Goal: Contribute content: Add original content to the website for others to see

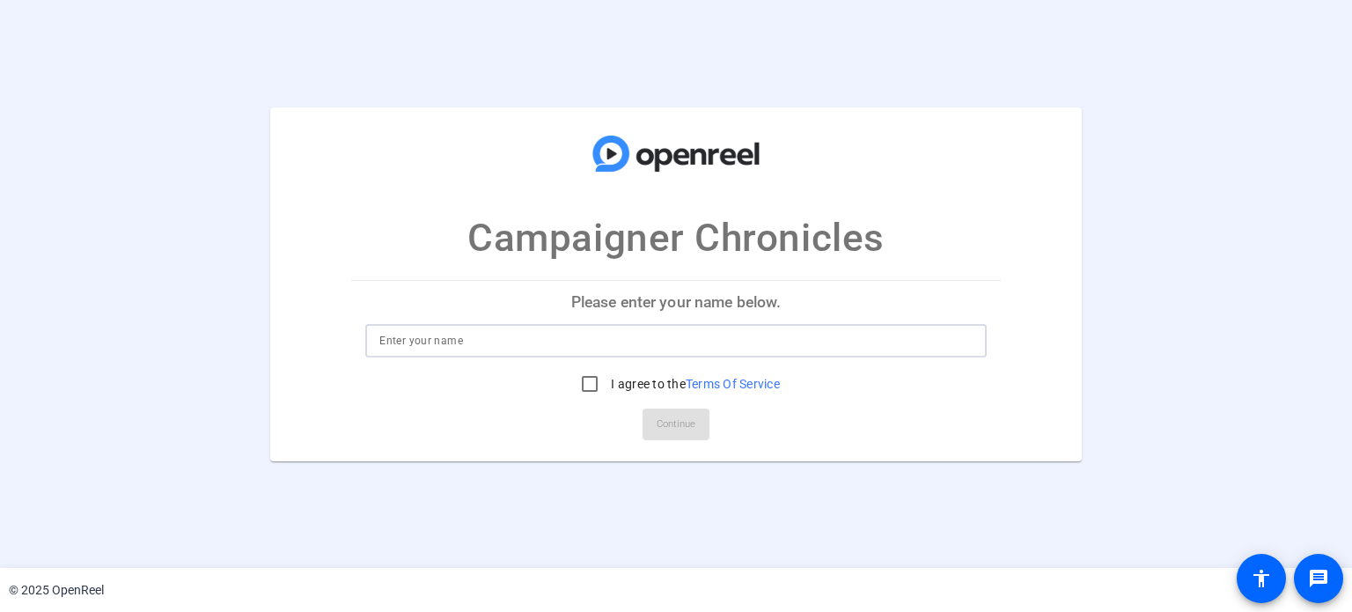
click at [680, 344] on input at bounding box center [675, 340] width 592 height 21
type input "t"
type input "Tricia Lebkuecher"
click at [594, 385] on input "I agree to the Terms Of Service" at bounding box center [589, 383] width 35 height 35
checkbox input "true"
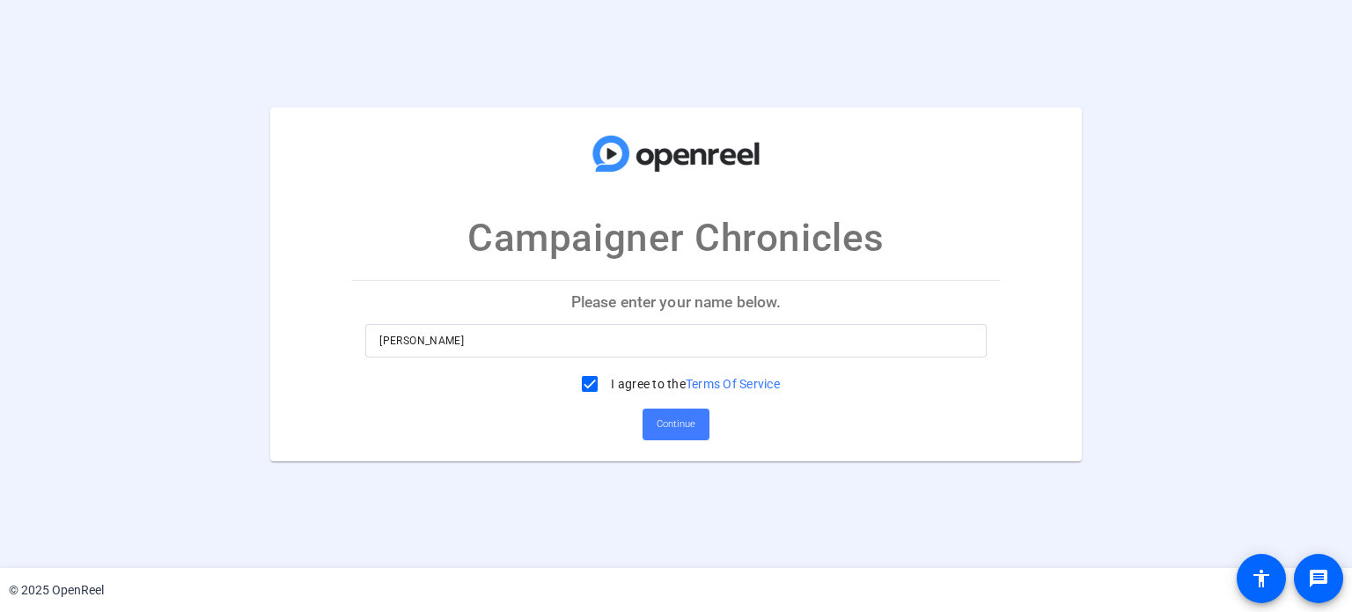
click at [672, 430] on span "Continue" at bounding box center [676, 424] width 39 height 26
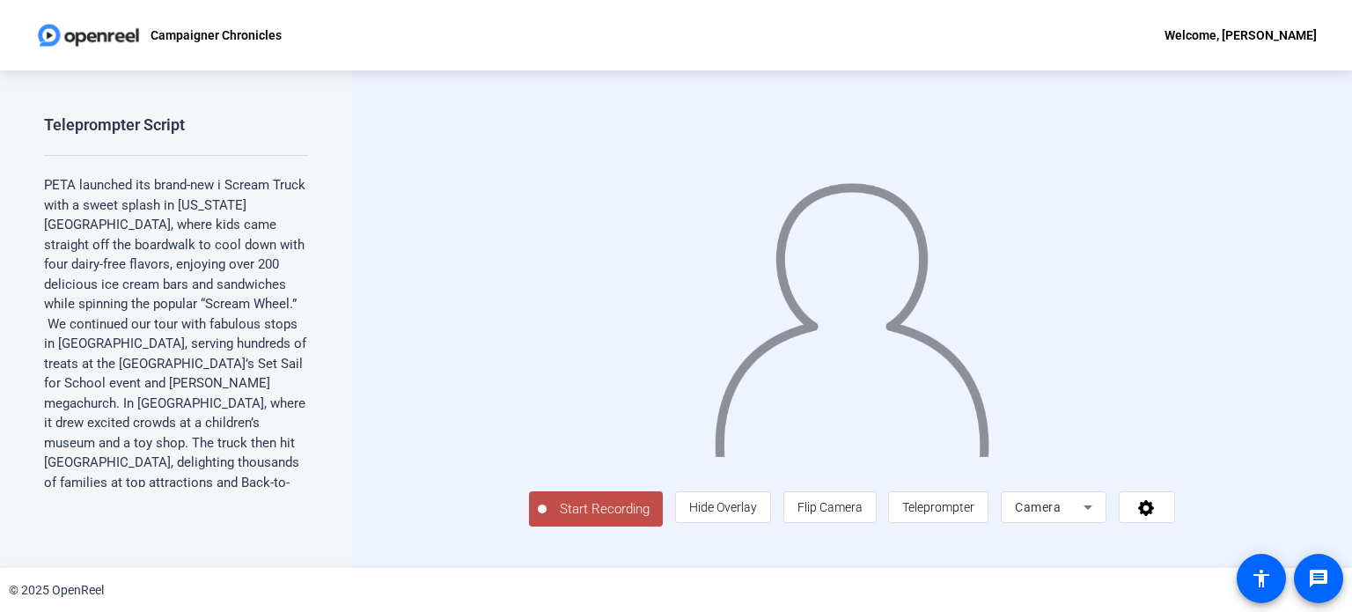
click at [547, 519] on span "Start Recording" at bounding box center [605, 509] width 116 height 20
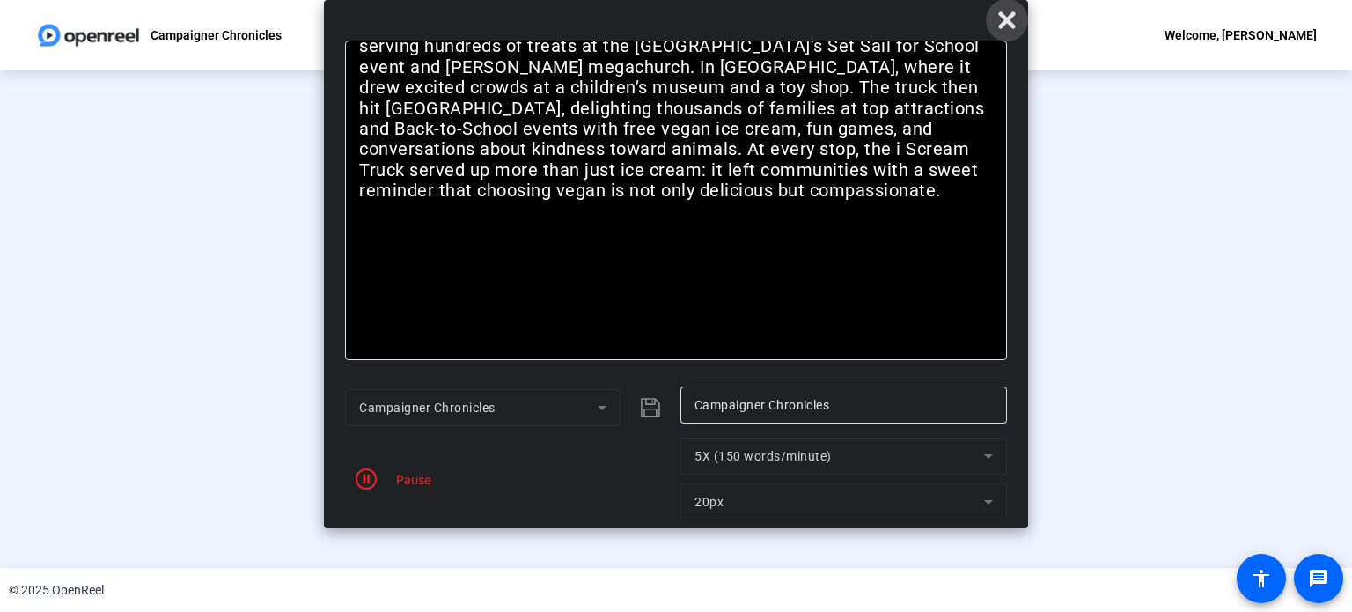
click at [1011, 19] on icon at bounding box center [1006, 20] width 21 height 21
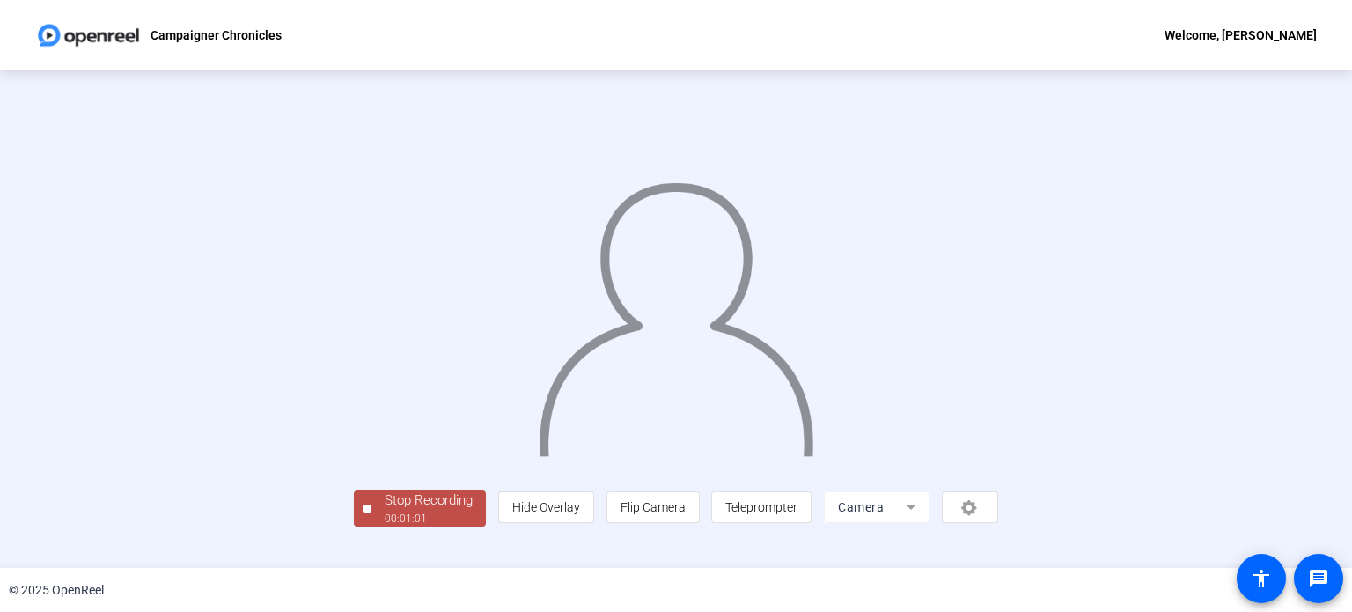
click at [385, 511] on div "Stop Recording" at bounding box center [429, 500] width 88 height 20
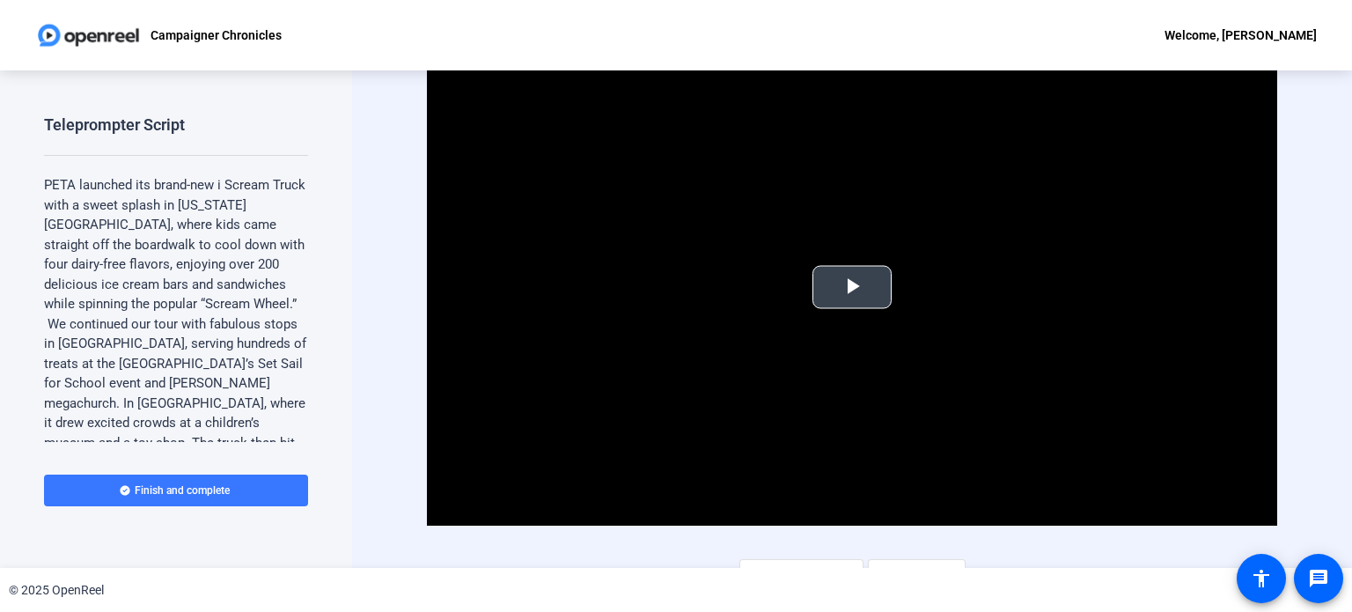
click at [852, 287] on span "Video Player" at bounding box center [852, 287] width 0 height 0
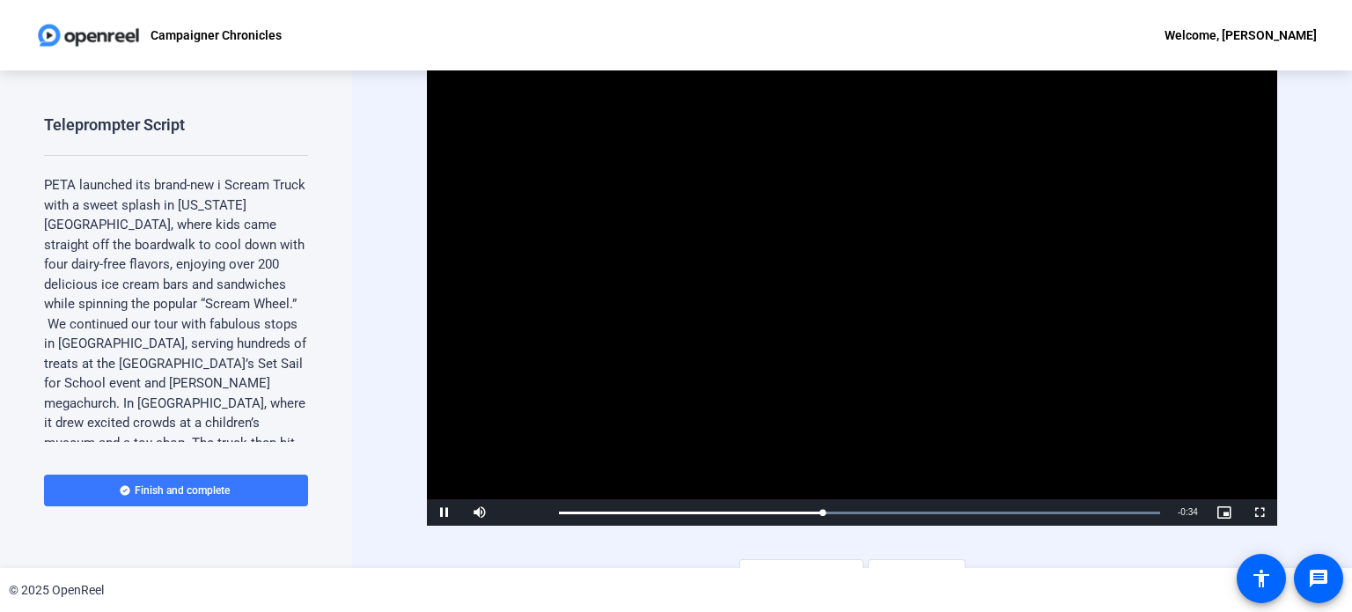
scroll to position [25, 0]
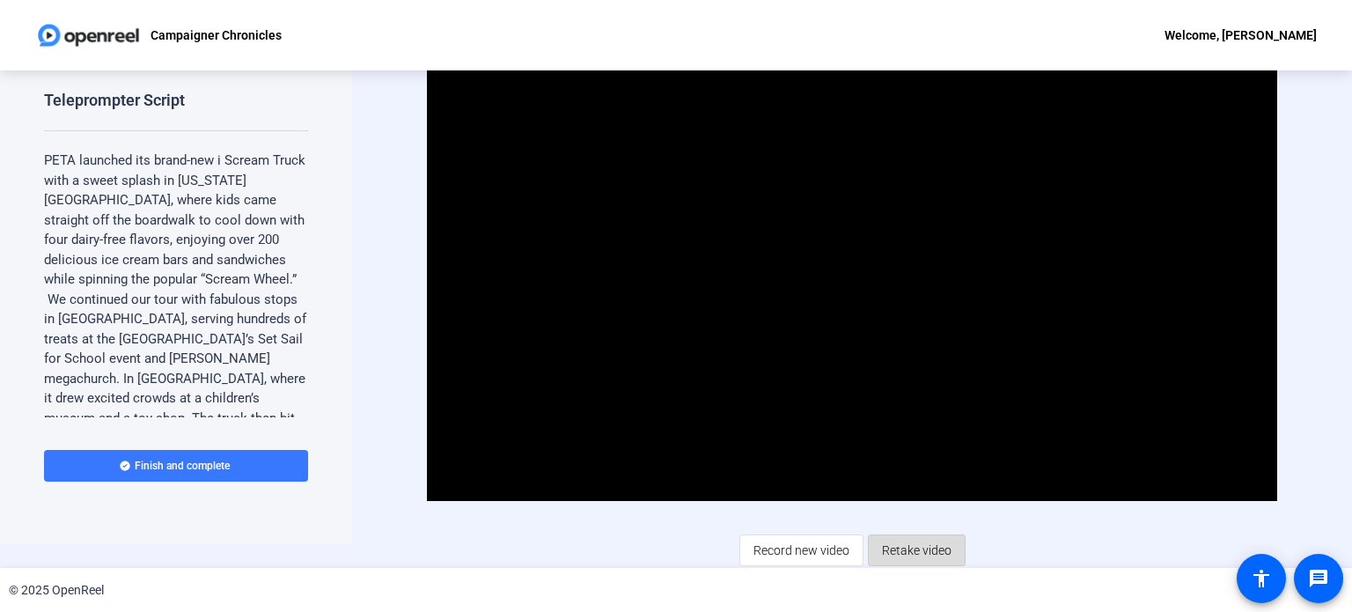
click at [934, 551] on span "Retake video" at bounding box center [917, 549] width 70 height 33
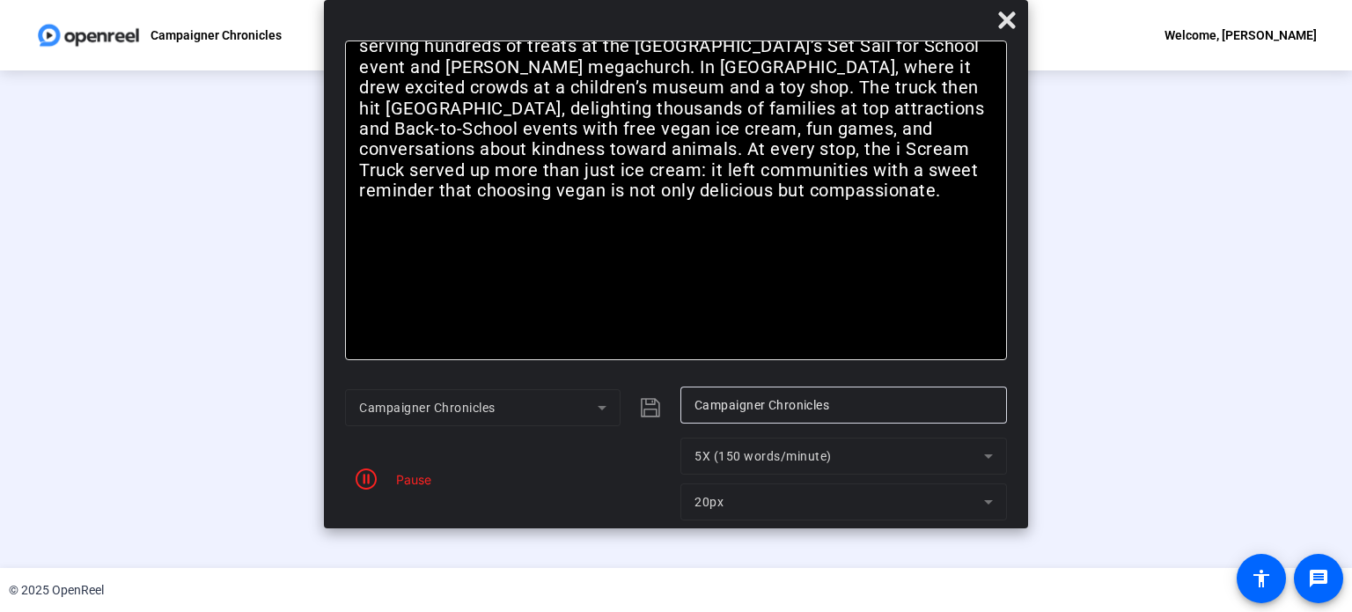
click at [443, 489] on div "Pause" at bounding box center [508, 479] width 327 height 83
click at [401, 468] on div "Pause" at bounding box center [508, 479] width 327 height 83
drag, startPoint x: 1007, startPoint y: 24, endPoint x: 845, endPoint y: 163, distance: 213.5
click at [845, 163] on span "PETA launched its brand-new i Scream Truck with a sweet splash in [US_STATE][GE…" at bounding box center [678, 67] width 639 height 268
click at [1014, 16] on icon at bounding box center [1006, 20] width 21 height 21
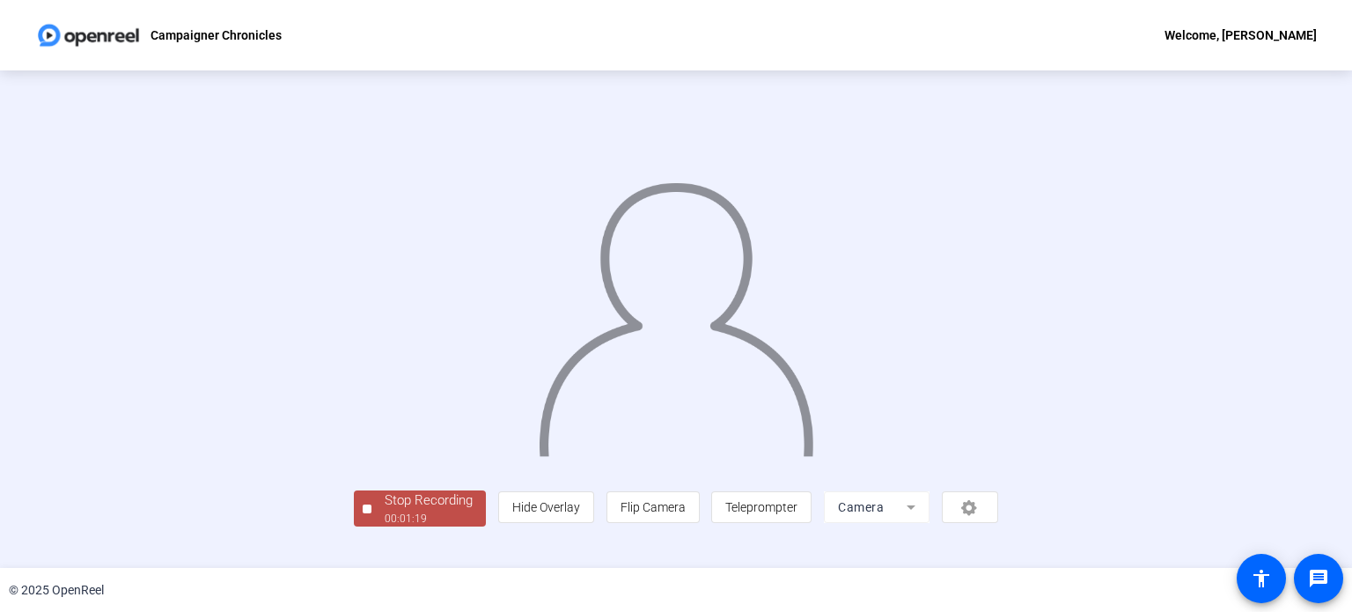
scroll to position [68, 0]
drag, startPoint x: 242, startPoint y: 541, endPoint x: 210, endPoint y: 531, distance: 33.4
click at [371, 526] on span "Stop Recording 00:01:21" at bounding box center [428, 508] width 114 height 36
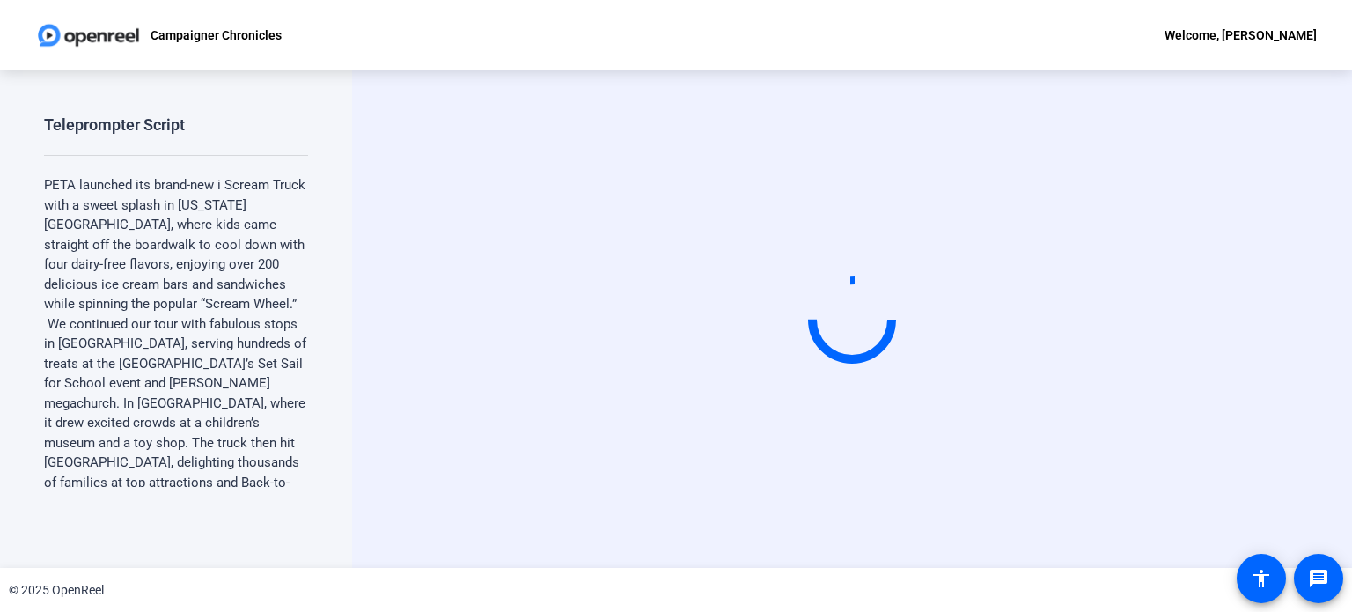
scroll to position [0, 0]
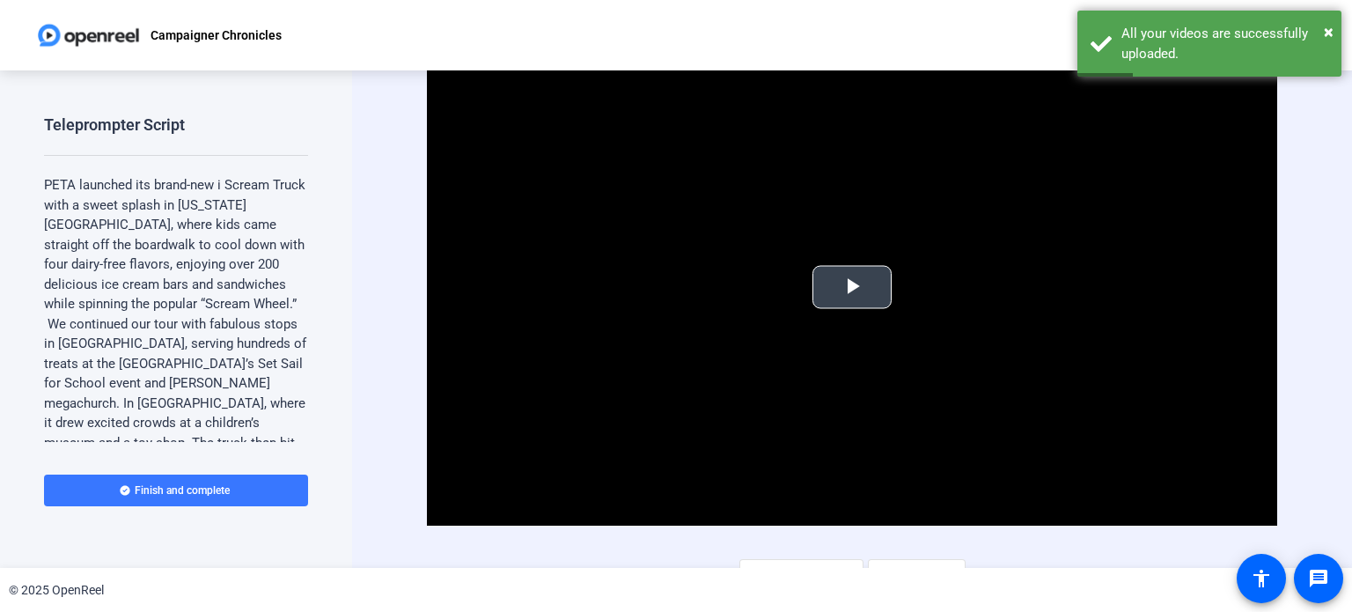
drag, startPoint x: 855, startPoint y: 301, endPoint x: 825, endPoint y: 281, distance: 36.1
click at [852, 287] on span "Video Player" at bounding box center [852, 287] width 0 height 0
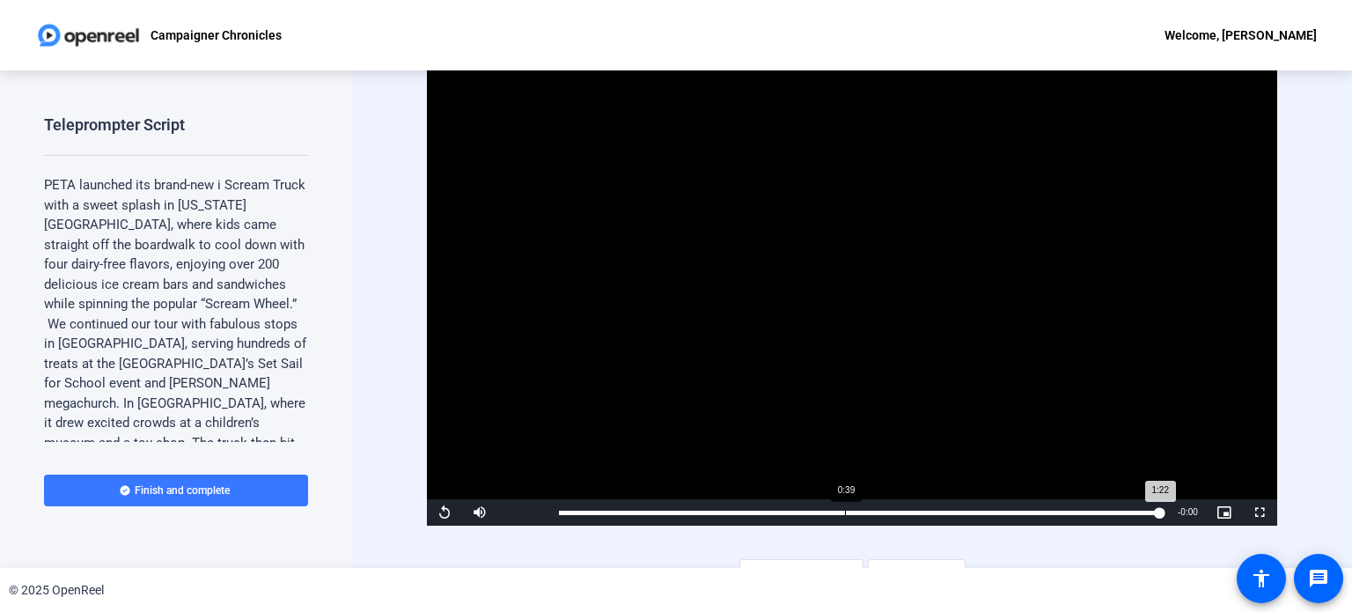
click at [845, 506] on div "Loaded : 100.00% 0:39 1:22" at bounding box center [859, 512] width 619 height 26
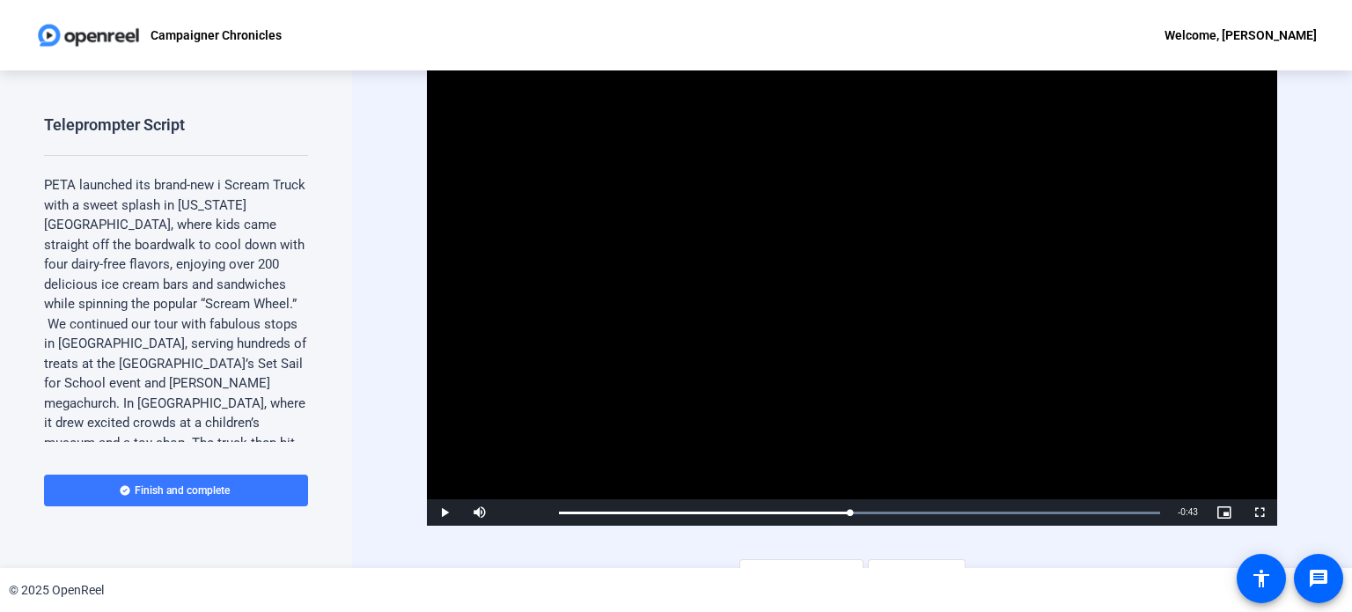
drag, startPoint x: 845, startPoint y: 506, endPoint x: 797, endPoint y: 379, distance: 135.7
click at [797, 379] on video "Video Player" at bounding box center [852, 287] width 850 height 478
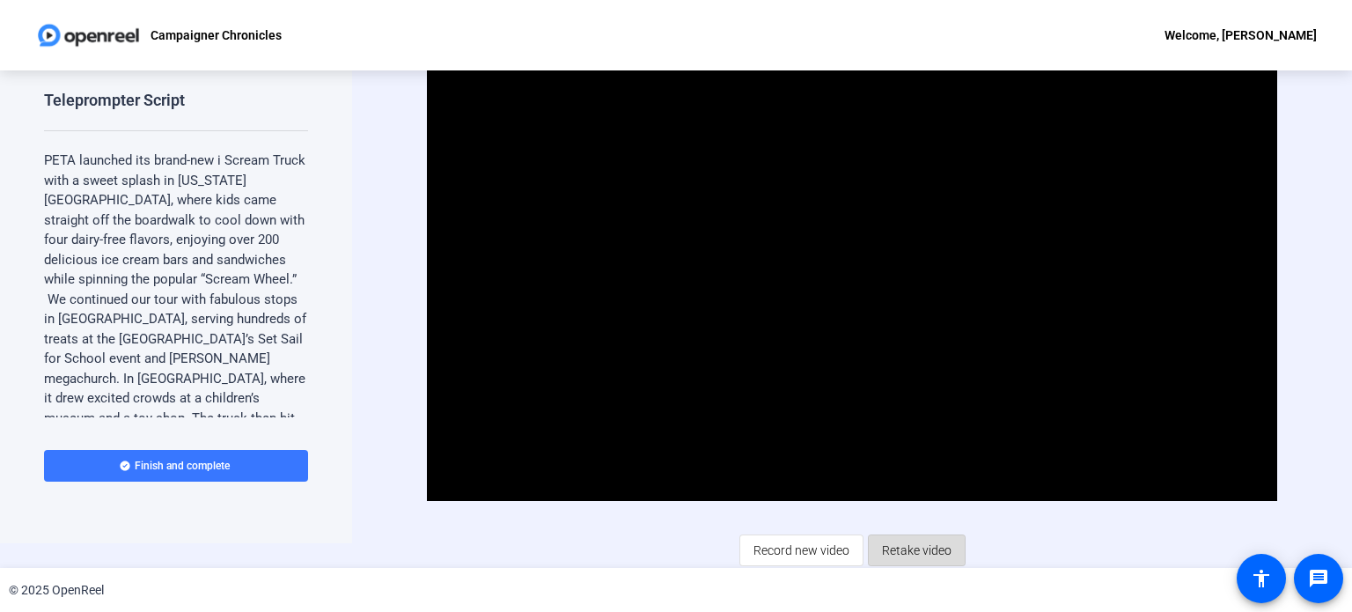
click at [923, 546] on span "Retake video" at bounding box center [917, 549] width 70 height 33
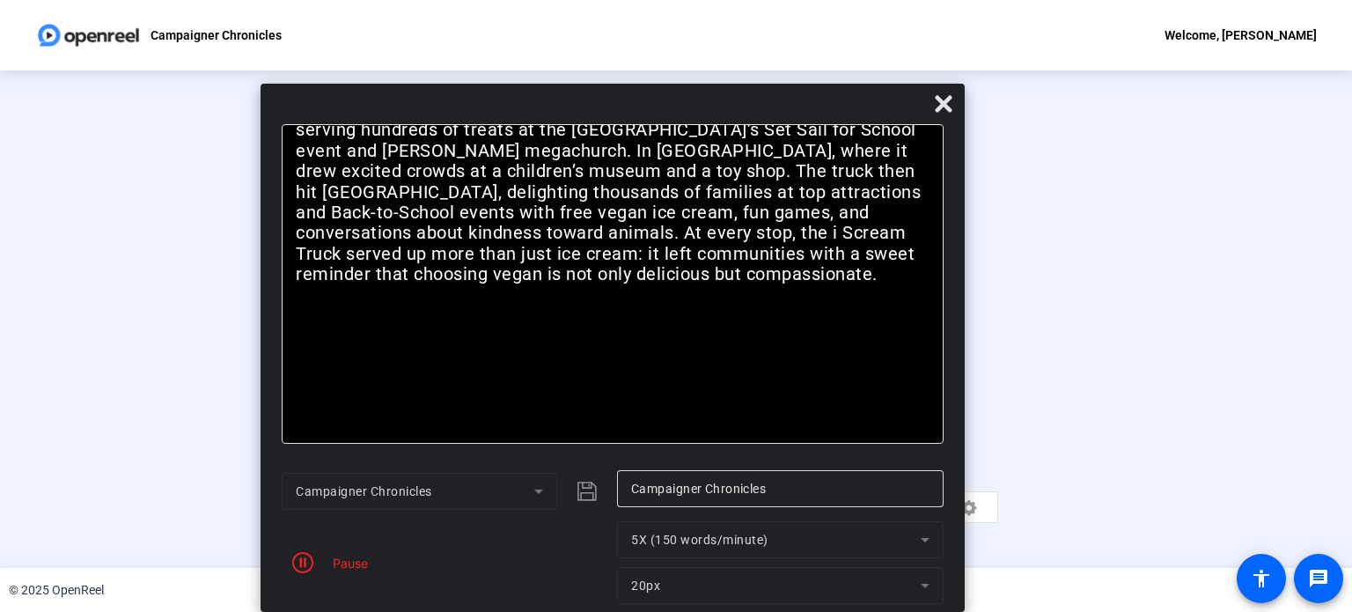
drag, startPoint x: 972, startPoint y: 14, endPoint x: 908, endPoint y: 119, distance: 122.4
click at [908, 119] on div at bounding box center [613, 107] width 704 height 31
click at [947, 91] on span at bounding box center [944, 104] width 42 height 42
click at [952, 107] on icon at bounding box center [943, 103] width 21 height 21
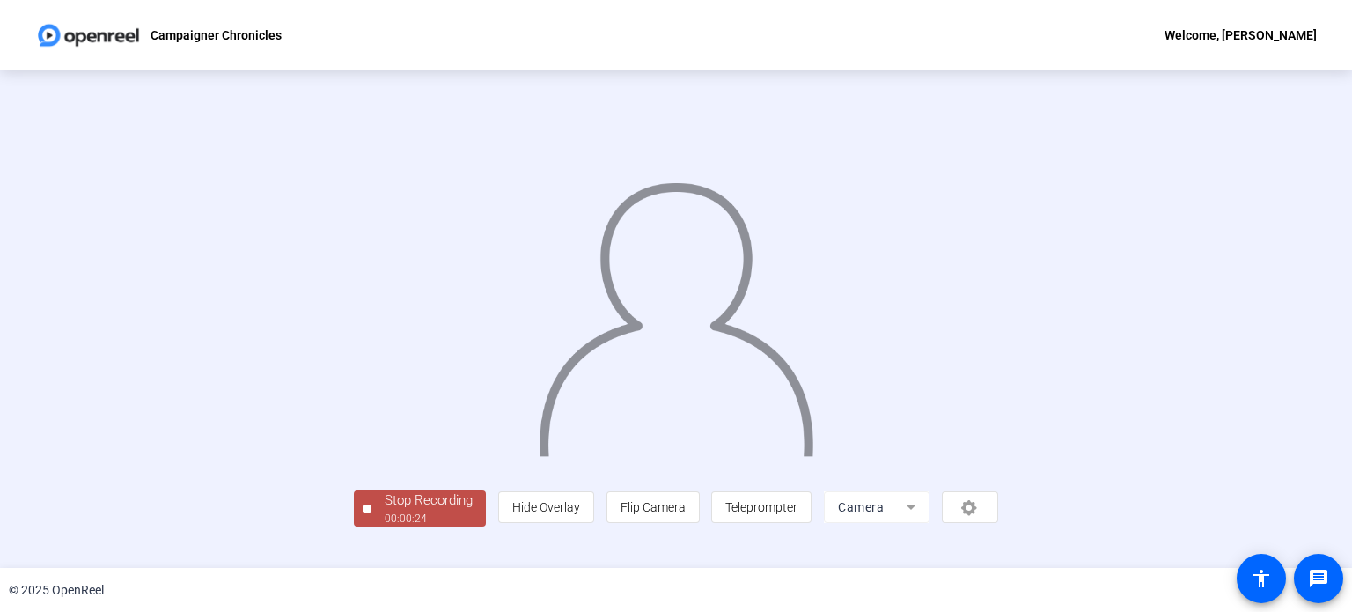
scroll to position [68, 0]
click at [385, 511] on div "Stop Recording" at bounding box center [429, 500] width 88 height 20
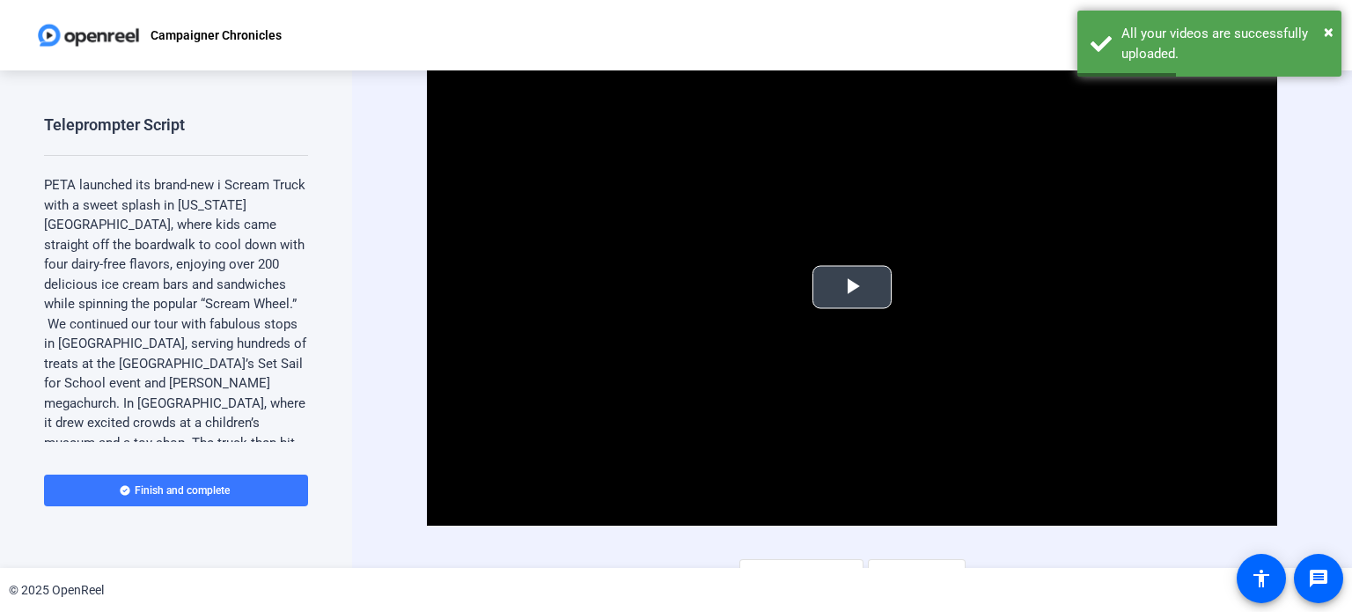
scroll to position [25, 0]
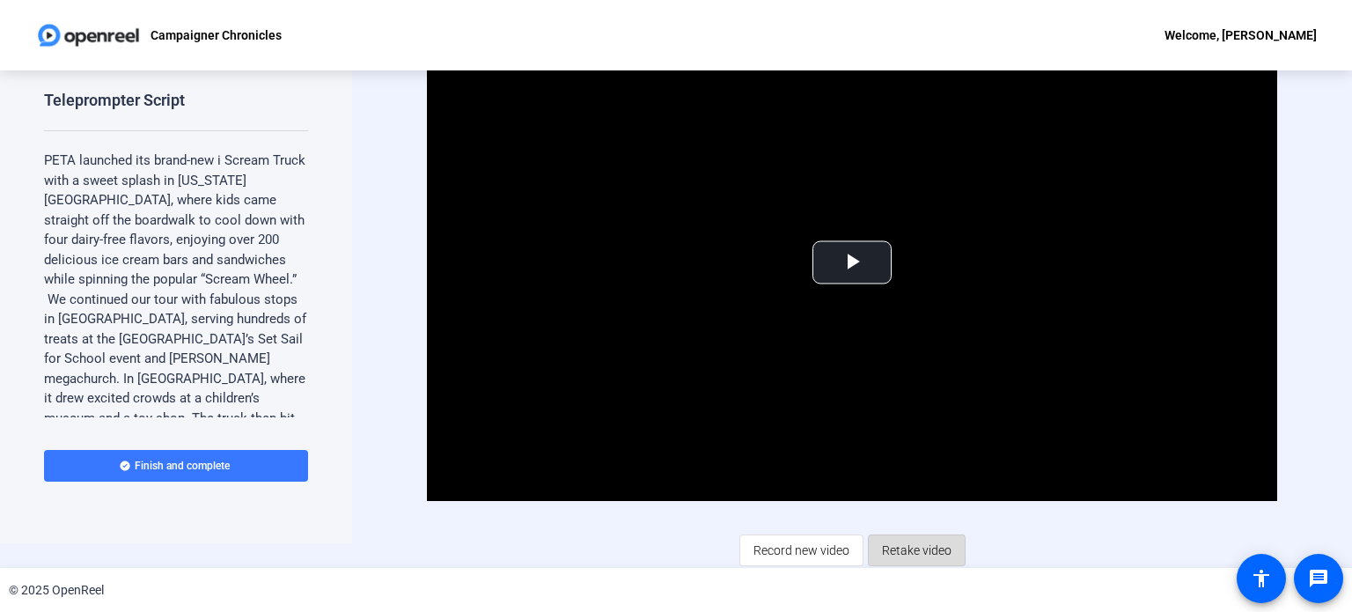
click at [909, 551] on span "Retake video" at bounding box center [917, 549] width 70 height 33
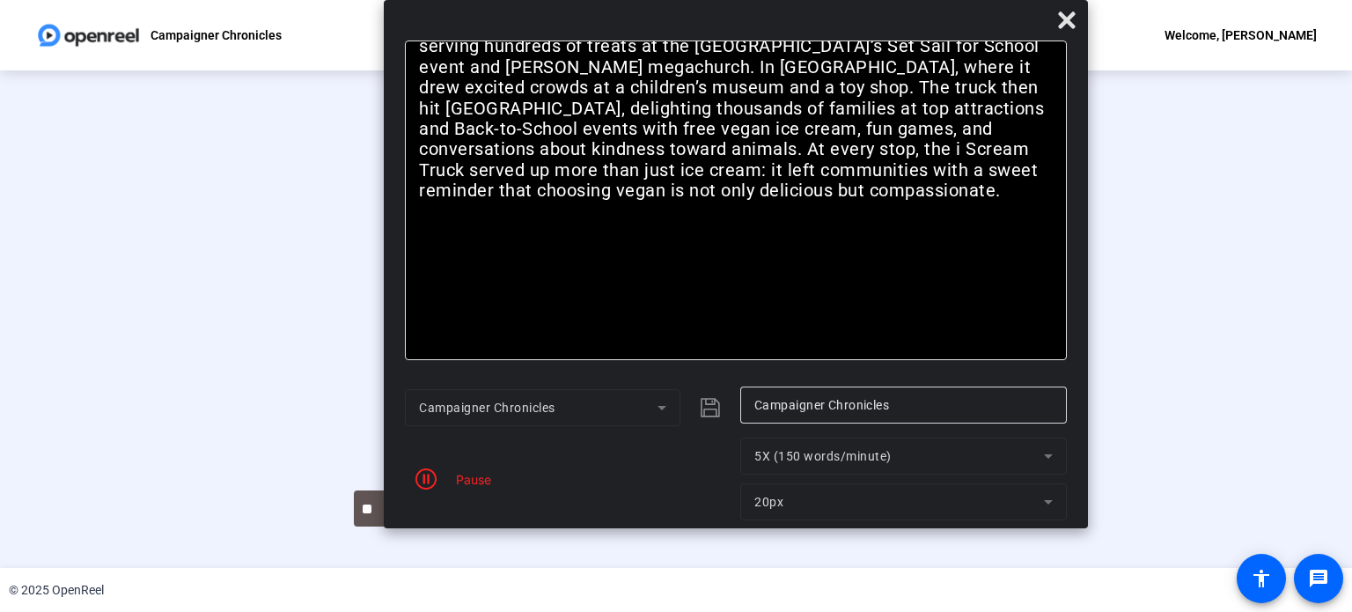
drag, startPoint x: 775, startPoint y: 15, endPoint x: 842, endPoint y: -49, distance: 92.8
click at [842, 0] on html "Accessibility Screen-Reader Guide, Feedback, and Issue Reporting | New window C…" at bounding box center [676, 306] width 1352 height 612
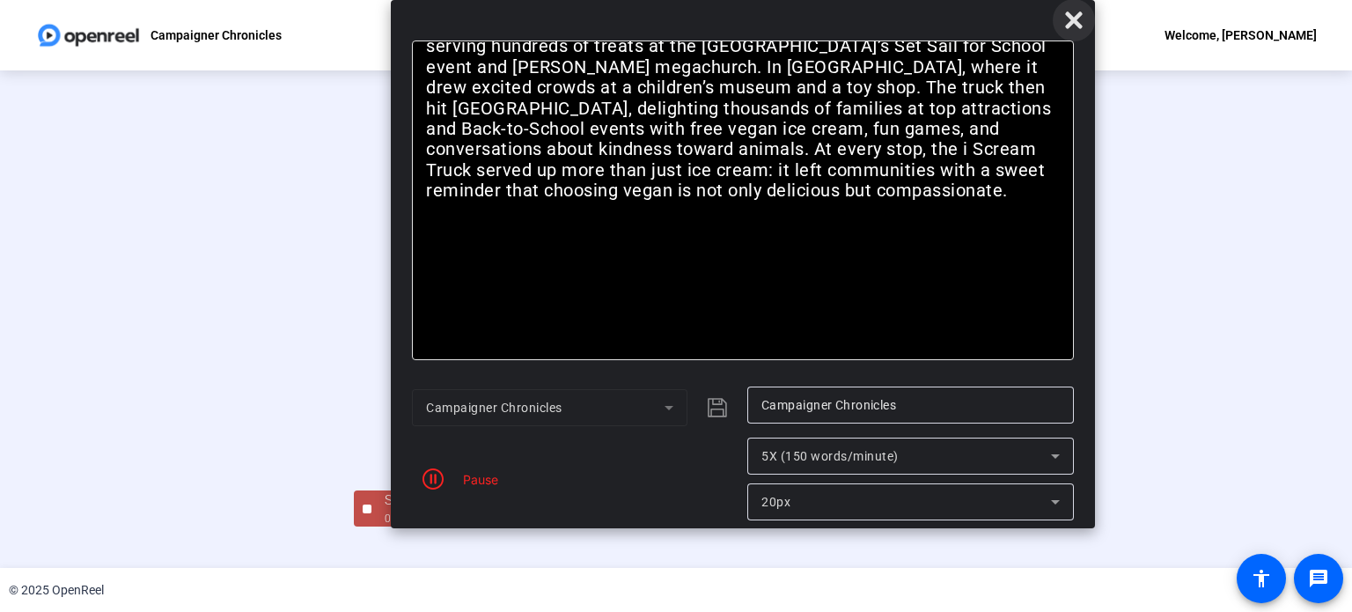
click at [1074, 19] on icon at bounding box center [1073, 19] width 17 height 17
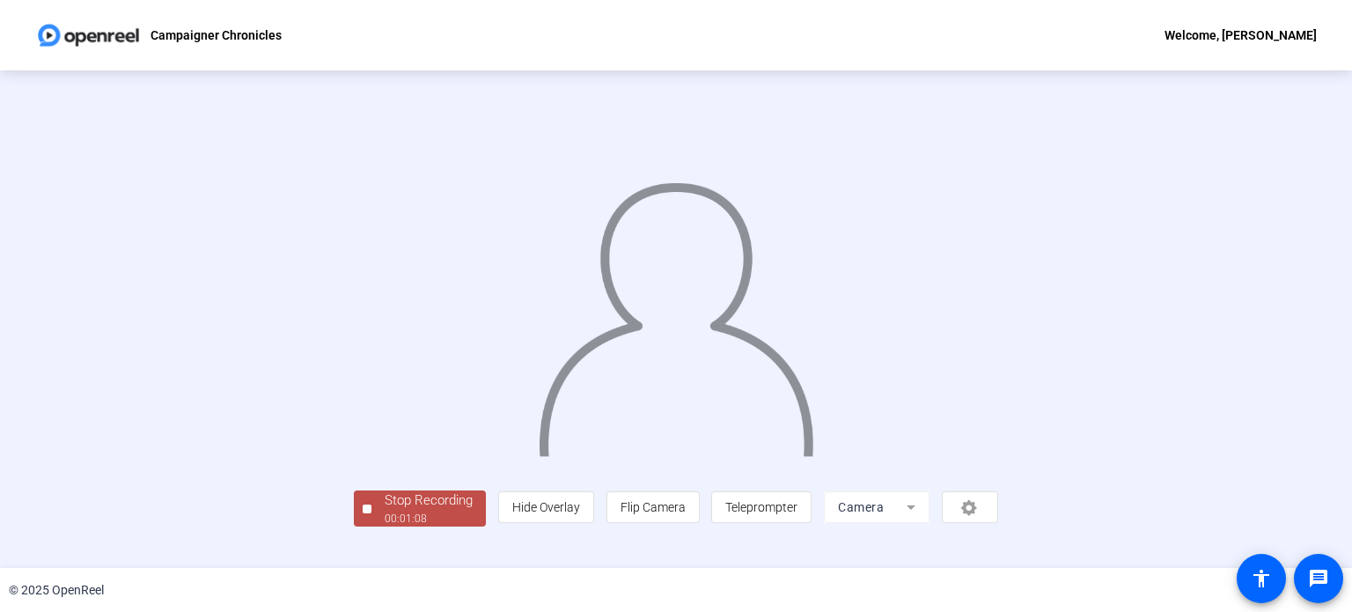
scroll to position [68, 0]
click at [385, 511] on div "Stop Recording" at bounding box center [429, 500] width 88 height 20
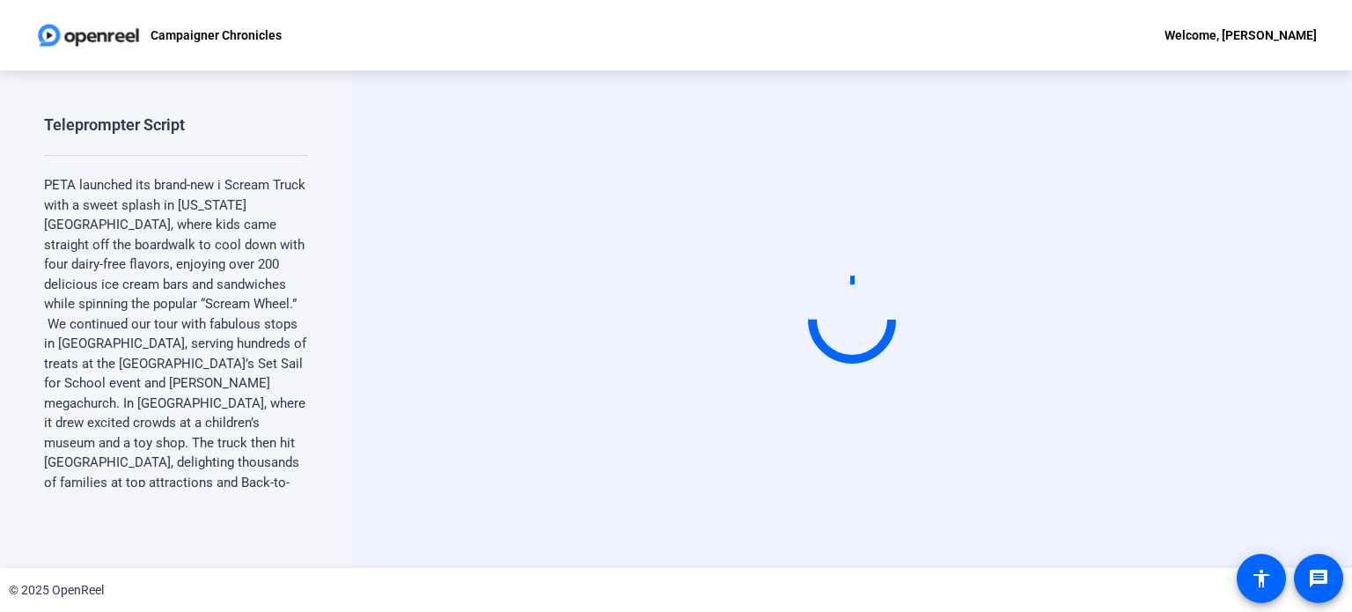
scroll to position [0, 0]
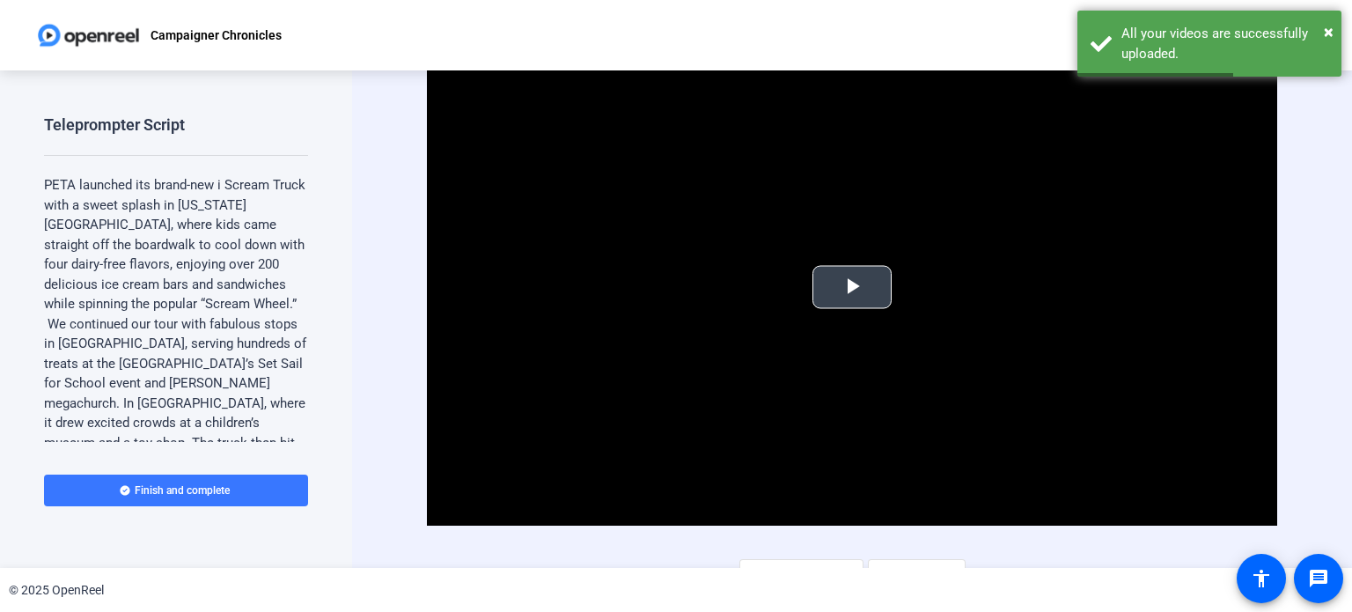
click at [852, 287] on span "Video Player" at bounding box center [852, 287] width 0 height 0
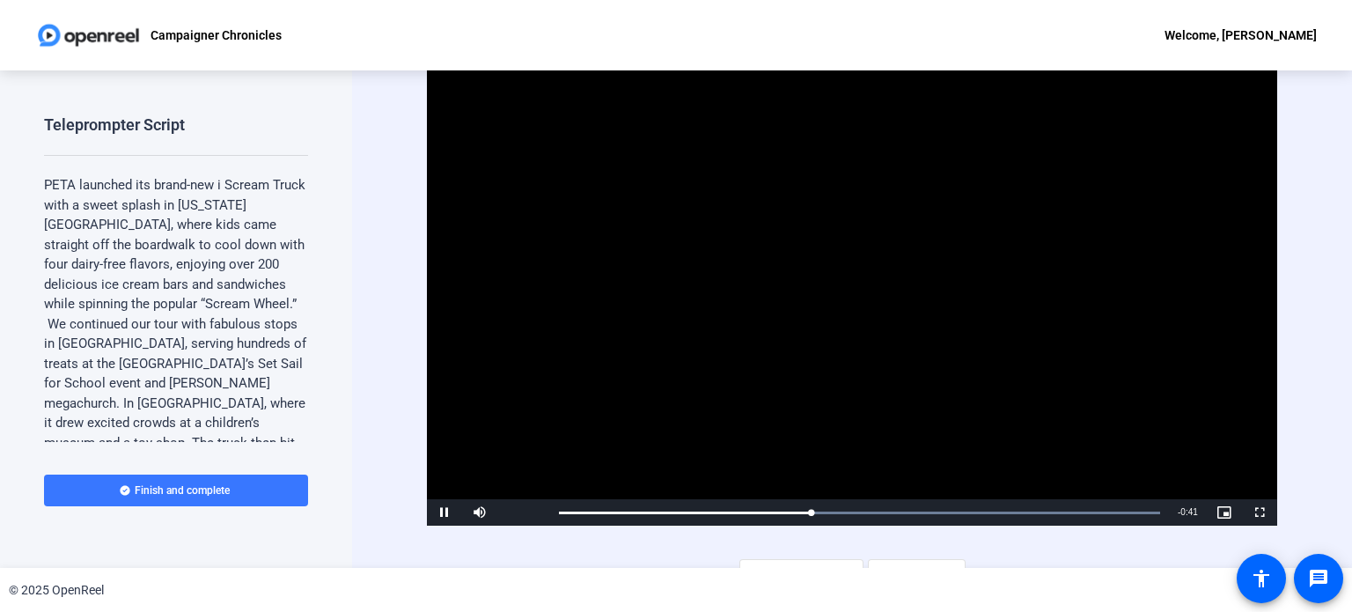
scroll to position [25, 0]
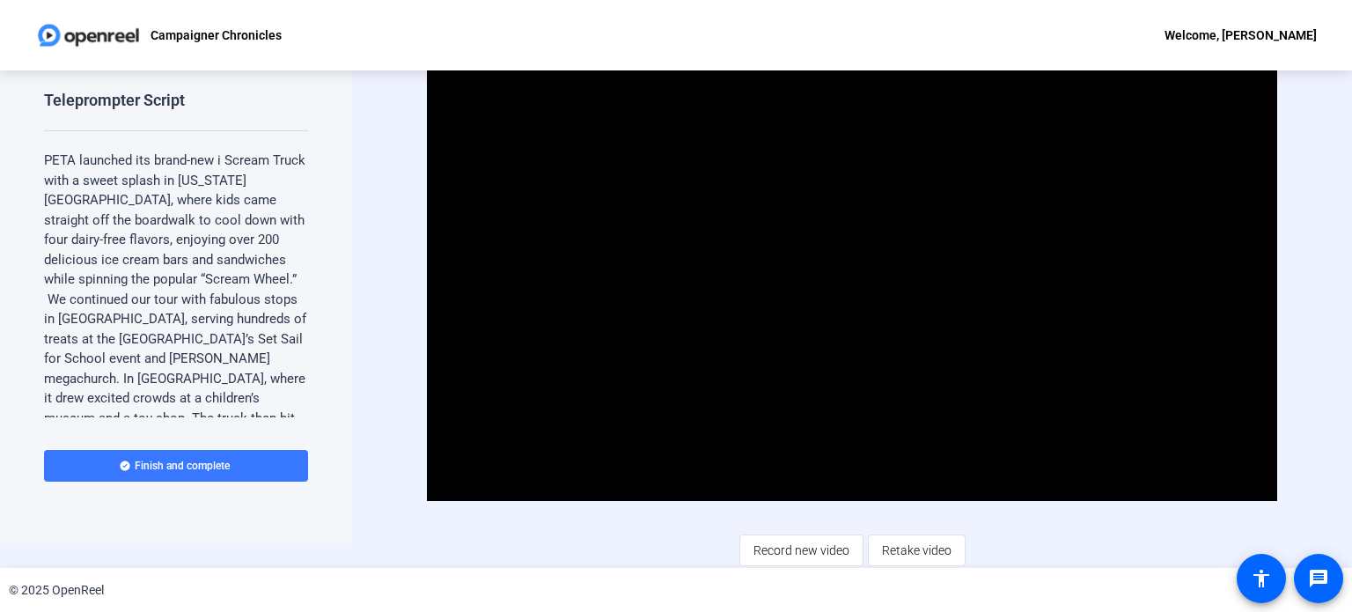
drag, startPoint x: 799, startPoint y: 535, endPoint x: 776, endPoint y: 555, distance: 31.2
click at [776, 555] on span "Record new video" at bounding box center [802, 549] width 96 height 33
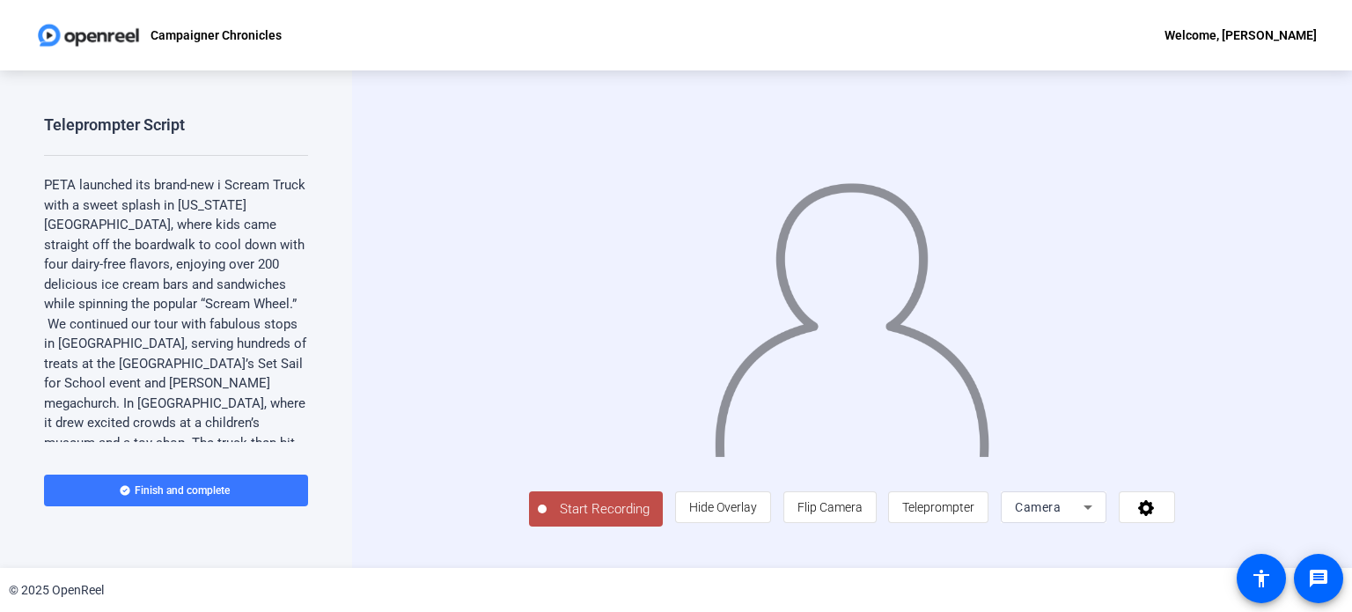
click at [529, 526] on button "Start Recording" at bounding box center [596, 508] width 134 height 35
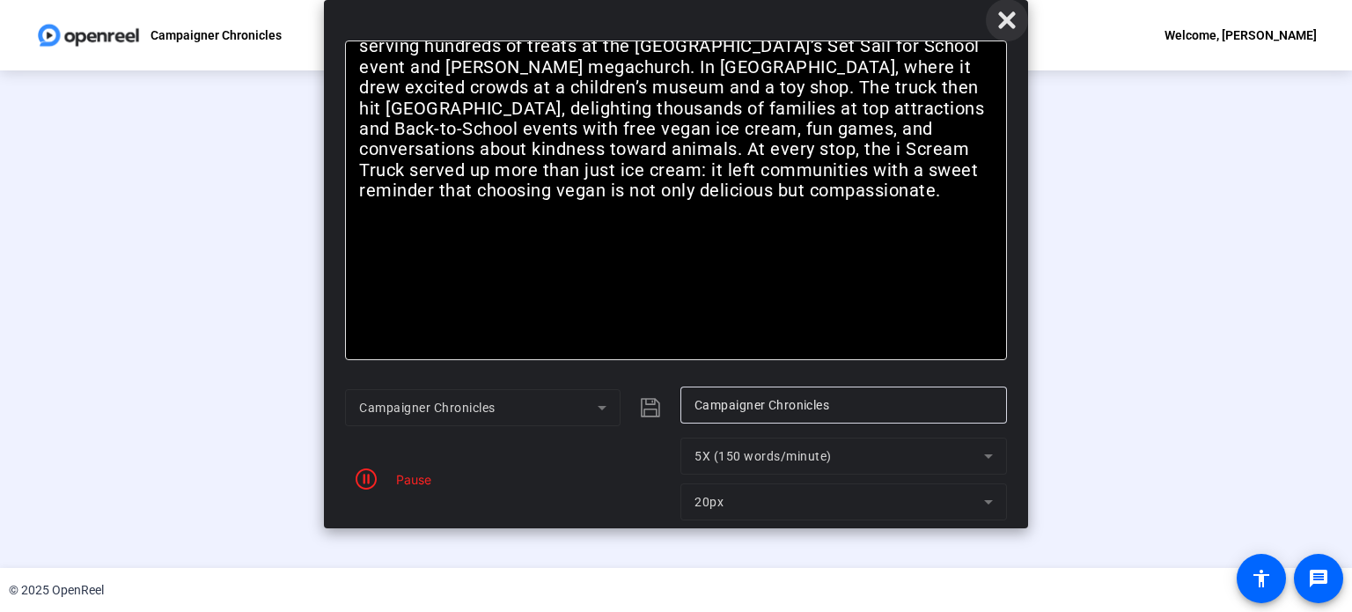
click at [1011, 19] on icon at bounding box center [1006, 20] width 21 height 21
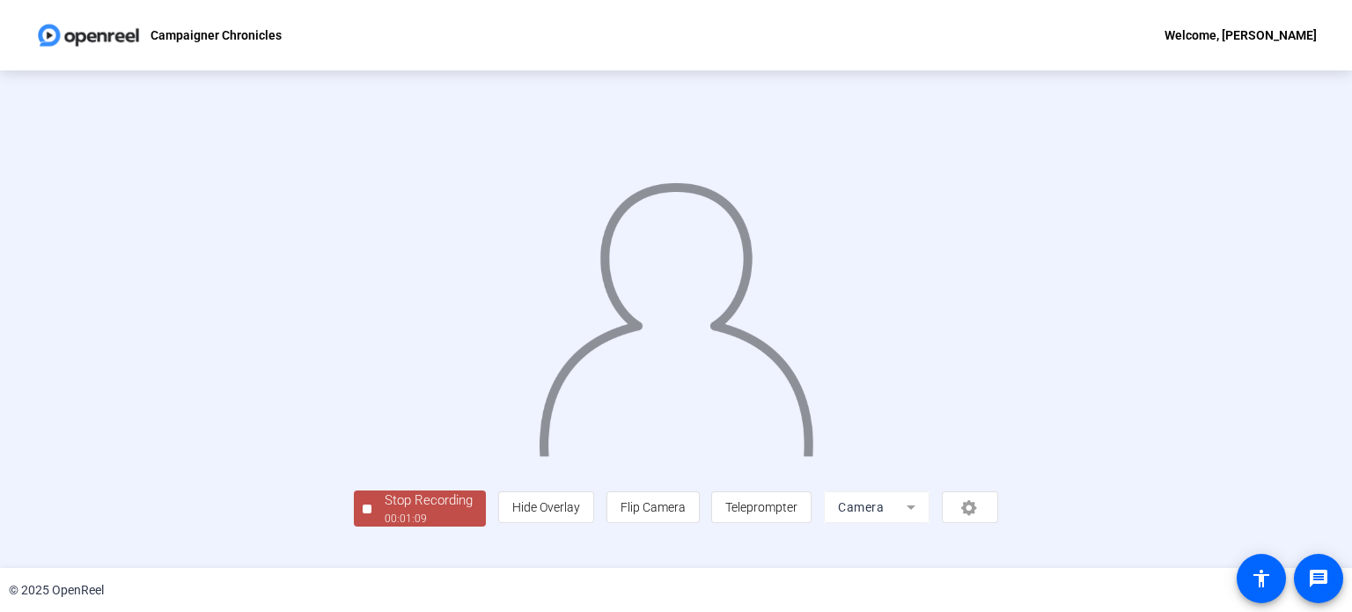
scroll to position [68, 0]
click at [385, 511] on div "Stop Recording" at bounding box center [429, 500] width 88 height 20
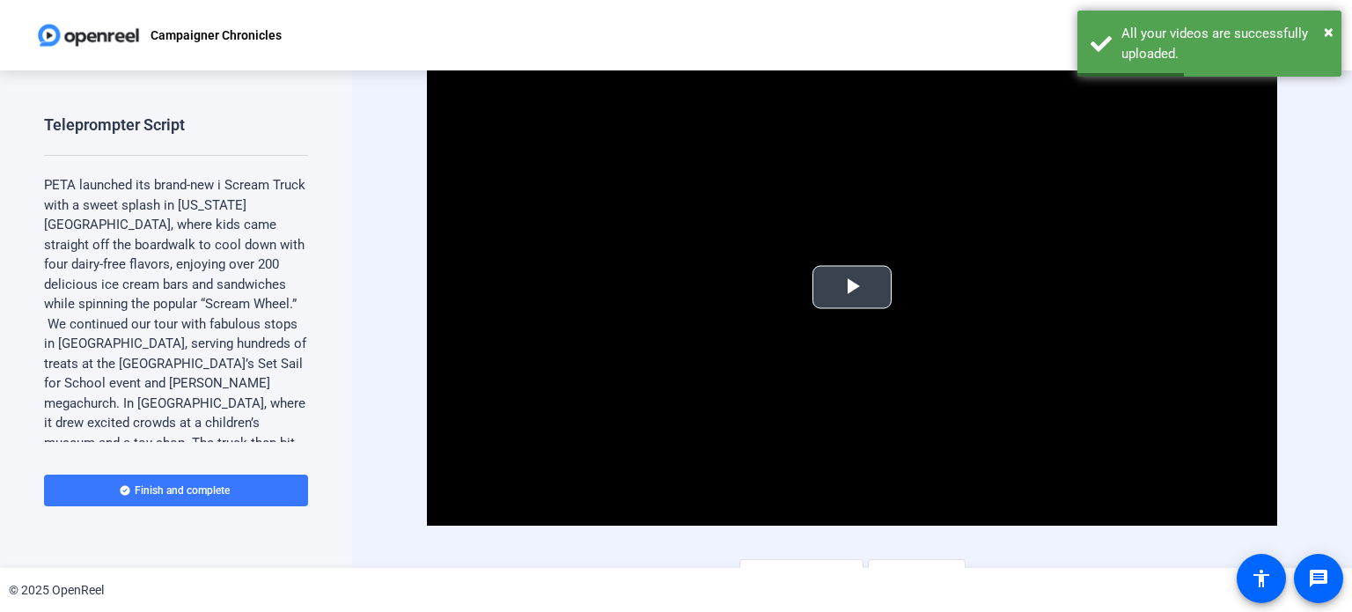
click at [852, 287] on span "Video Player" at bounding box center [852, 287] width 0 height 0
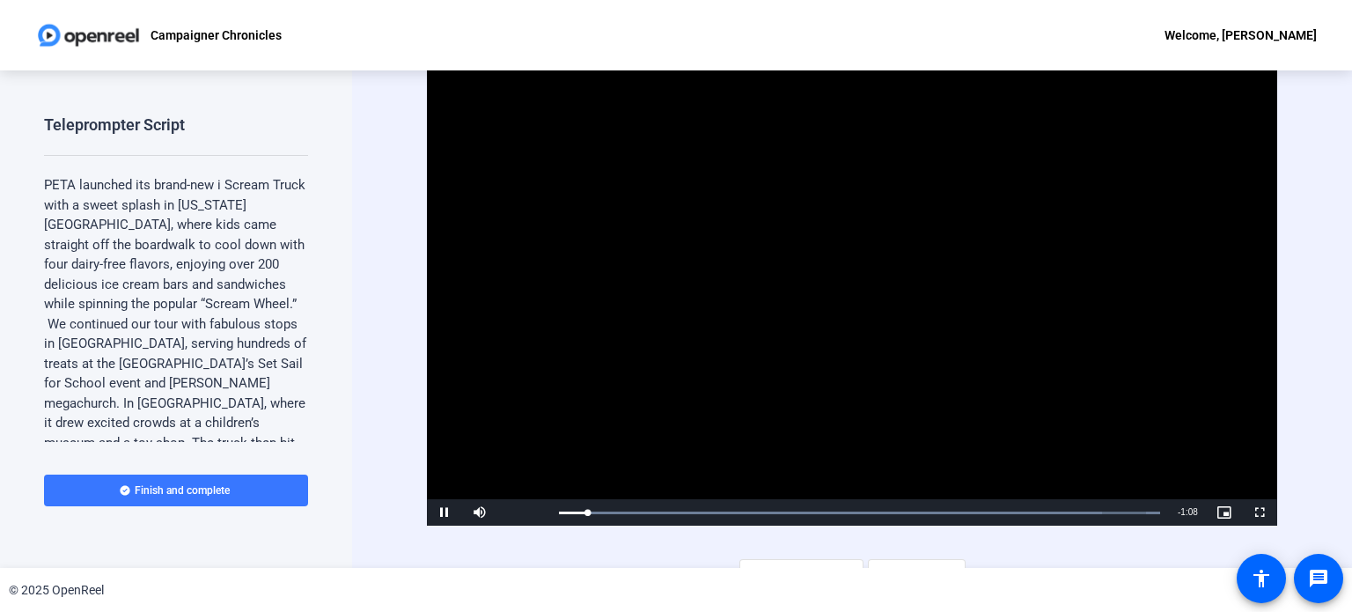
click at [563, 384] on video "Video Player" at bounding box center [852, 287] width 850 height 478
click at [482, 512] on span "Video Player" at bounding box center [479, 512] width 35 height 0
click at [451, 512] on span "Video Player" at bounding box center [444, 512] width 35 height 0
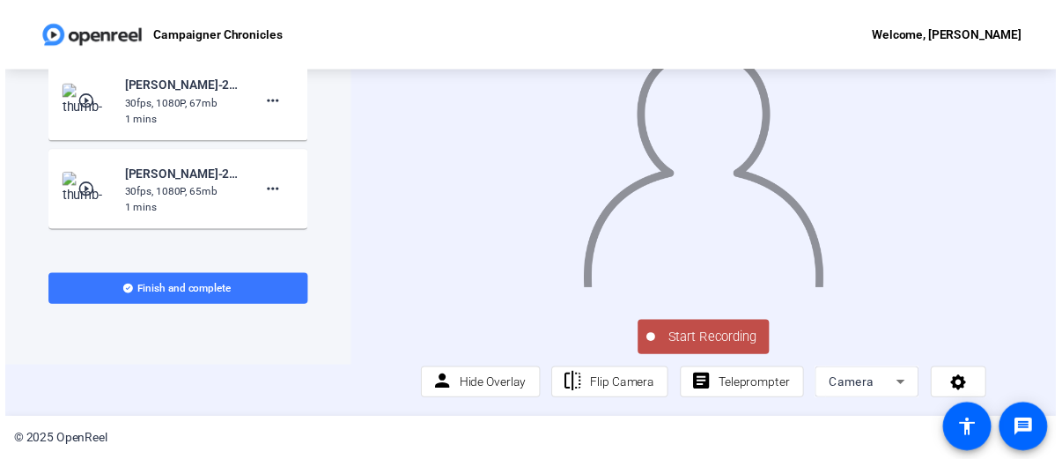
scroll to position [678, 0]
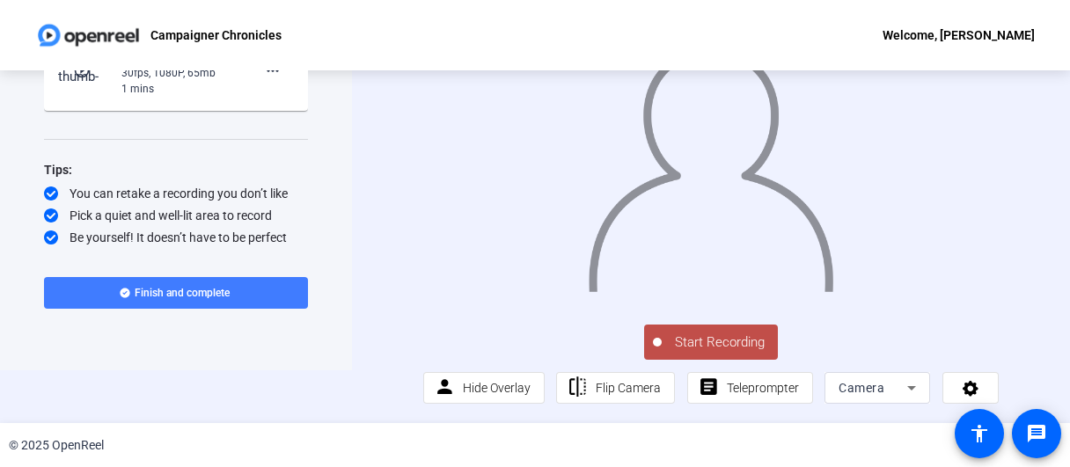
click at [225, 290] on span "Finish and complete" at bounding box center [182, 293] width 95 height 14
